Goal: Task Accomplishment & Management: Manage account settings

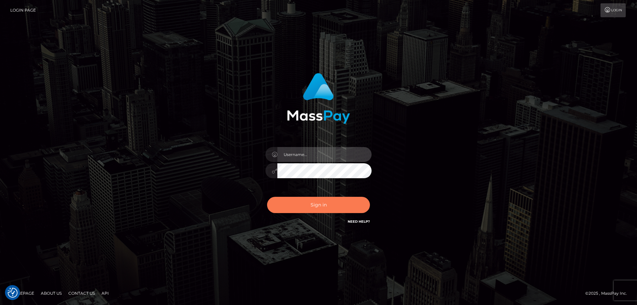
type input "Queen.megabonanza"
drag, startPoint x: 310, startPoint y: 213, endPoint x: 322, endPoint y: 200, distance: 17.2
click at [311, 212] on button "Sign in" at bounding box center [318, 205] width 103 height 16
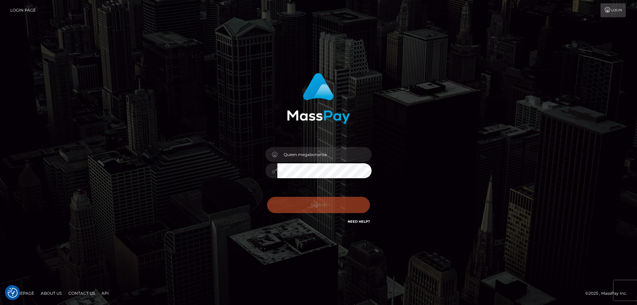
click at [322, 200] on div "0cAFcWeA7z9p44WkkUa1glGY8Q7BIALCm1YZJQbp3JSxP6BZywbnonk7GZDZ9xkL7hg8U7Dolp9Z1eq…" at bounding box center [318, 208] width 116 height 30
click at [322, 203] on button "Sign in" at bounding box center [318, 205] width 103 height 16
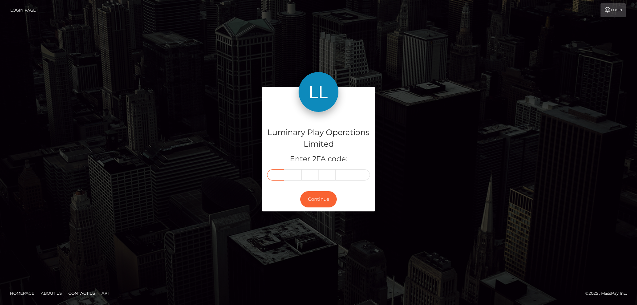
click at [270, 172] on input "text" at bounding box center [275, 174] width 17 height 11
type input "9"
type input "4"
type input "7"
type input "9"
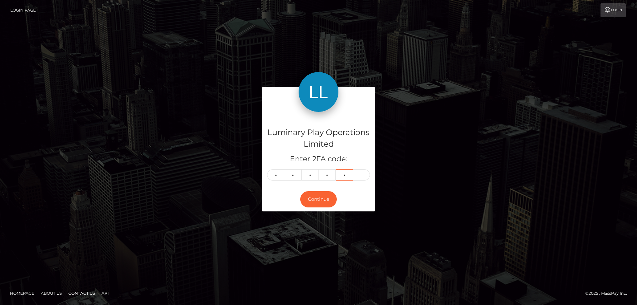
type input "7"
type input "1"
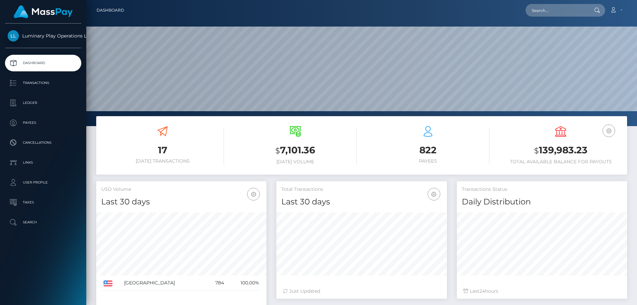
scroll to position [118, 170]
drag, startPoint x: 598, startPoint y: 150, endPoint x: 538, endPoint y: 150, distance: 59.3
click at [538, 150] on h3 "$ 139,983.23" at bounding box center [560, 151] width 123 height 14
copy h3 "139,983.23"
